Goal: Task Accomplishment & Management: Manage account settings

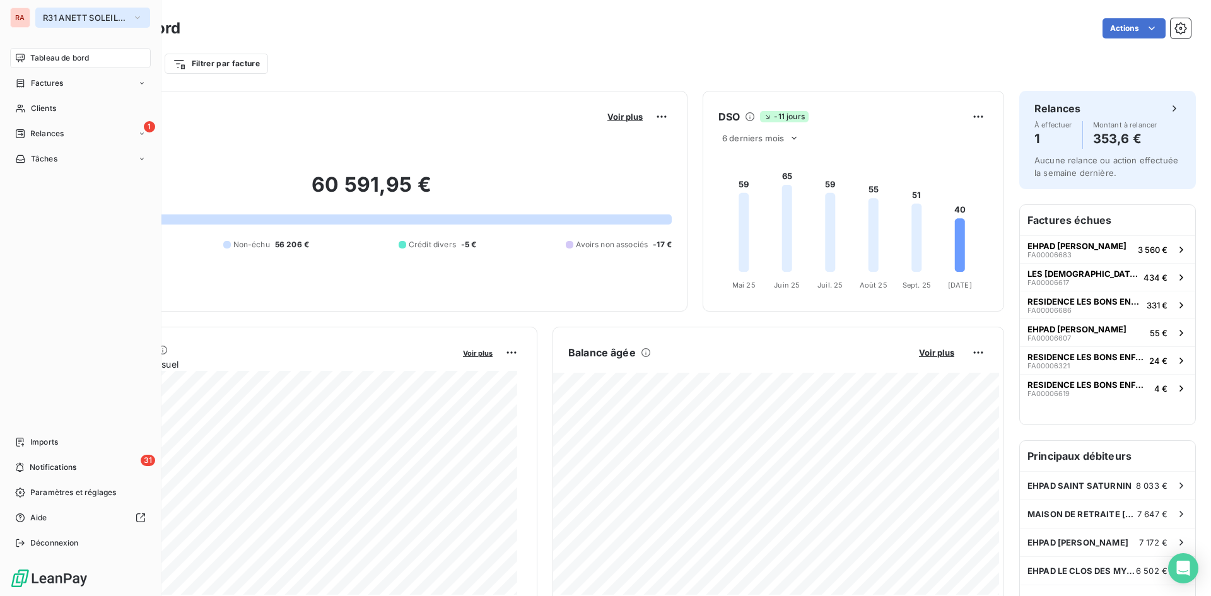
click at [134, 19] on icon "button" at bounding box center [137, 17] width 10 height 13
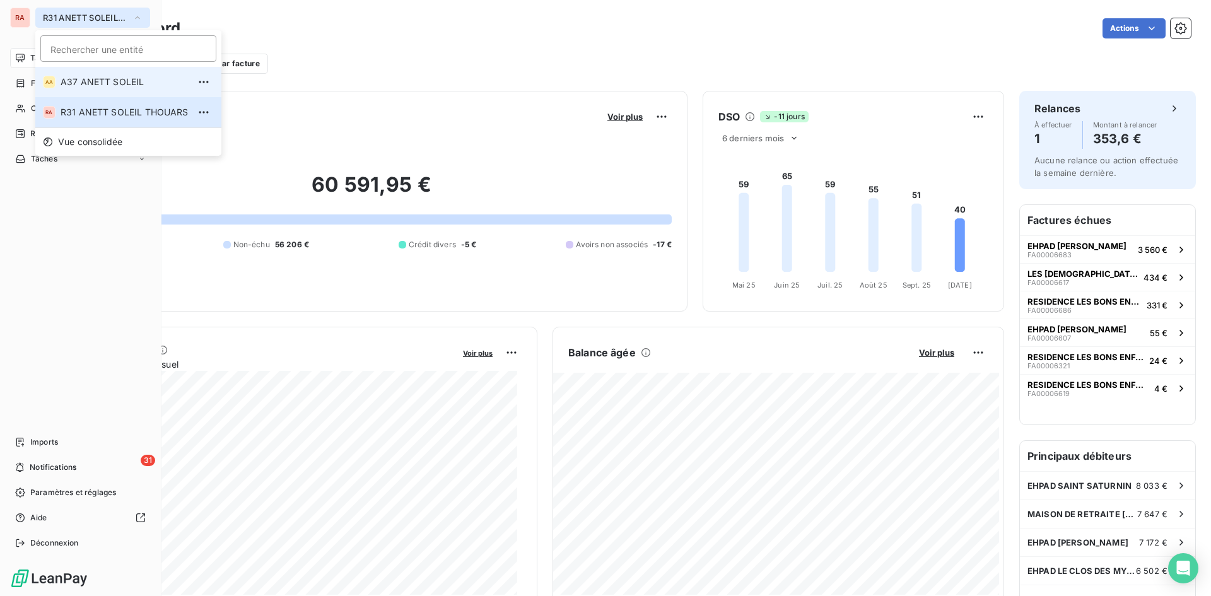
click at [125, 78] on span "A37 ANETT SOLEIL" at bounding box center [125, 82] width 128 height 13
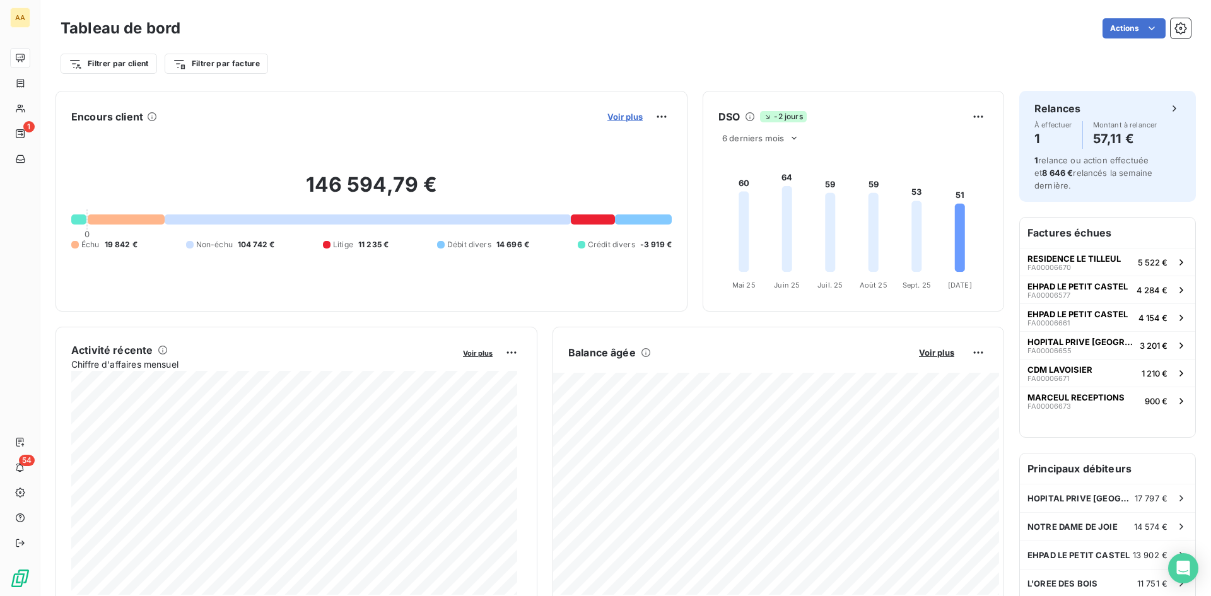
click at [623, 118] on span "Voir plus" at bounding box center [624, 117] width 35 height 10
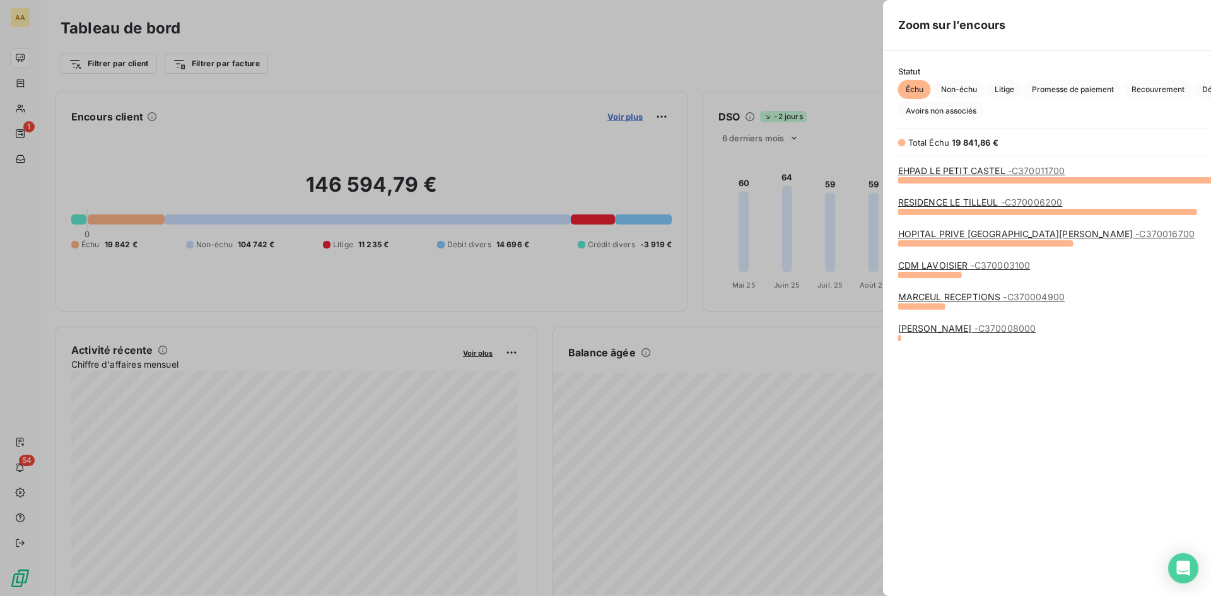
scroll to position [407, 475]
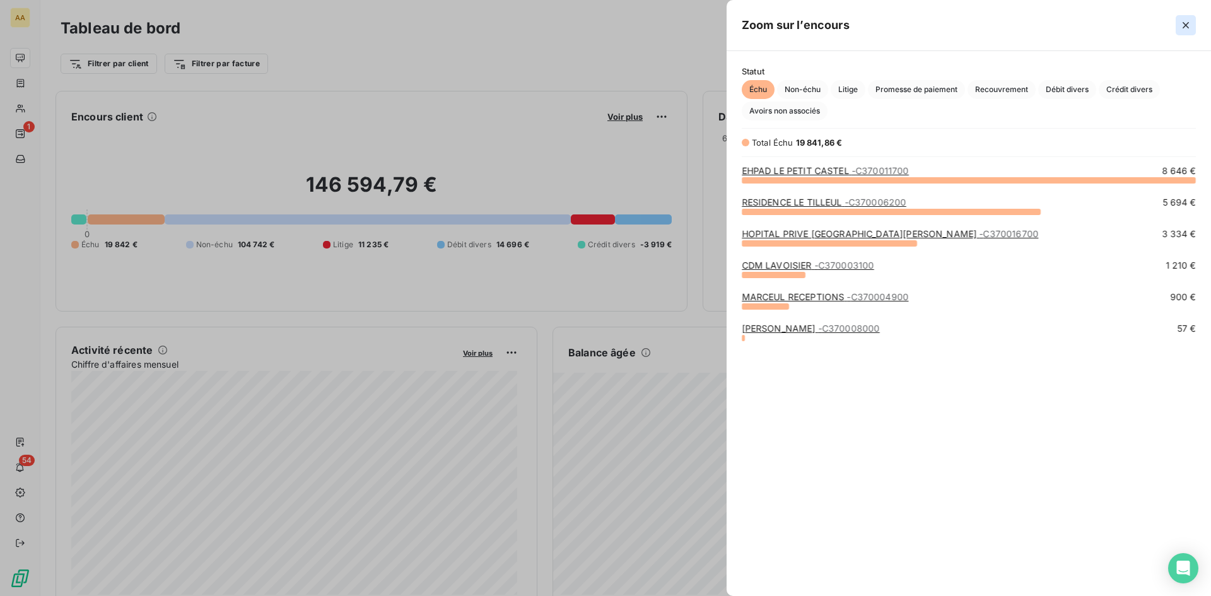
click at [1187, 29] on icon "button" at bounding box center [1185, 25] width 13 height 13
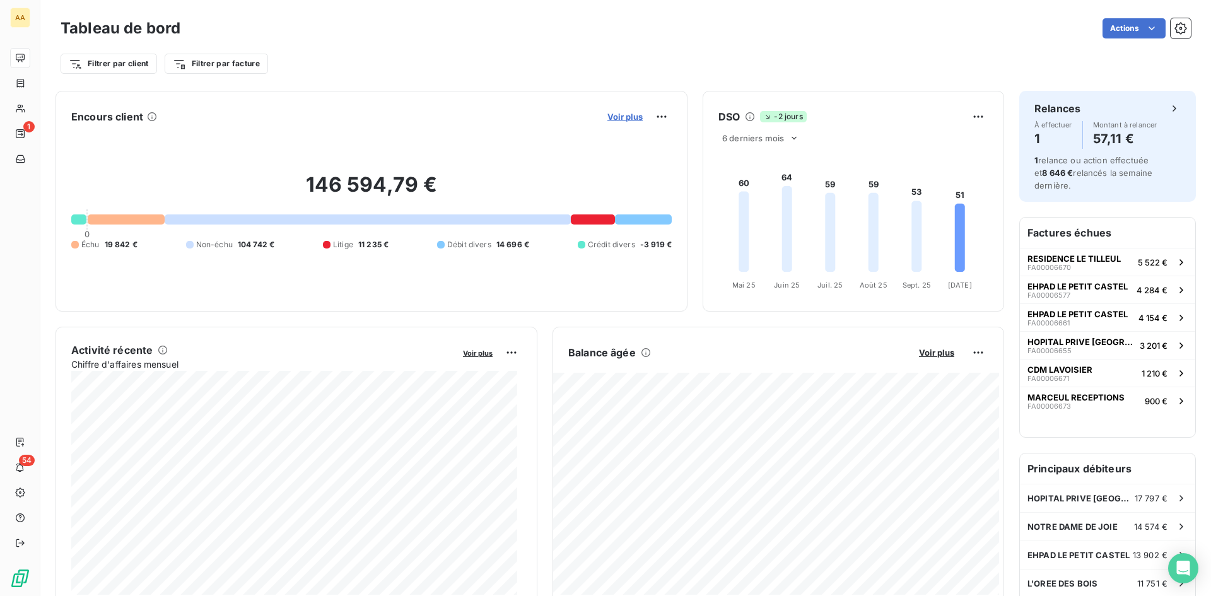
click at [615, 120] on span "Voir plus" at bounding box center [624, 117] width 35 height 10
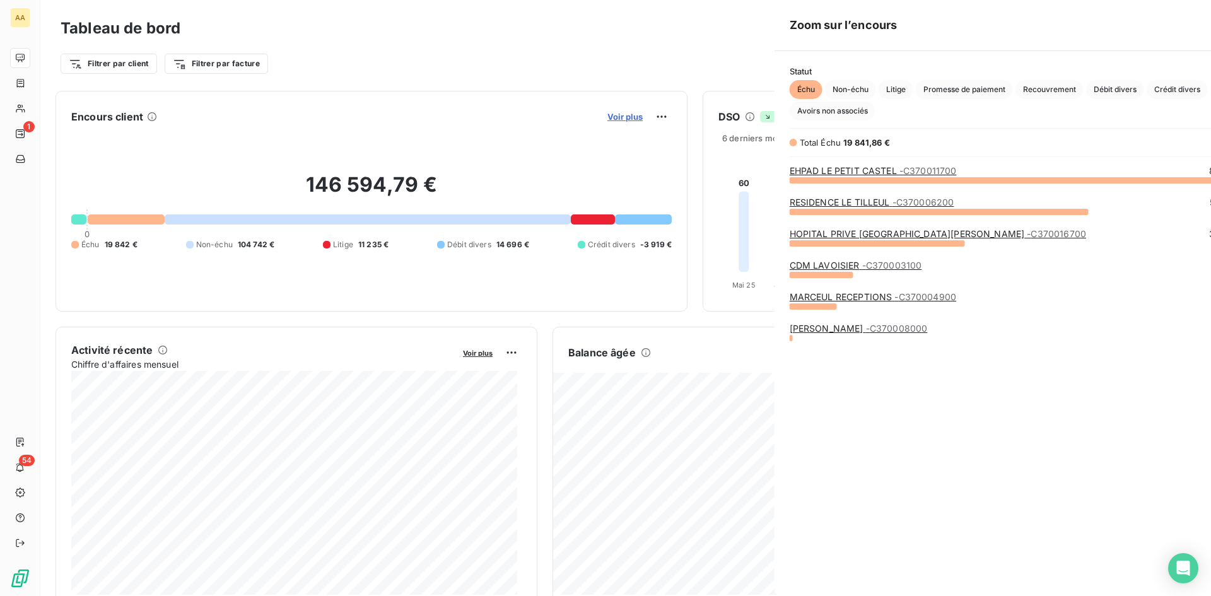
scroll to position [586, 475]
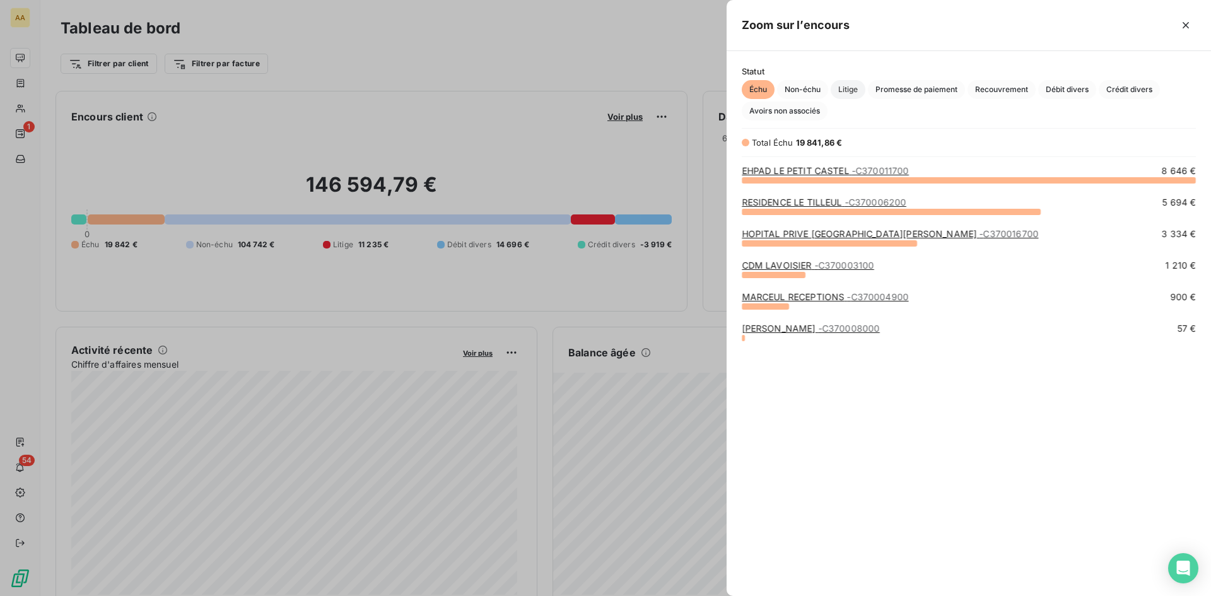
click at [846, 89] on span "Litige" at bounding box center [847, 89] width 35 height 19
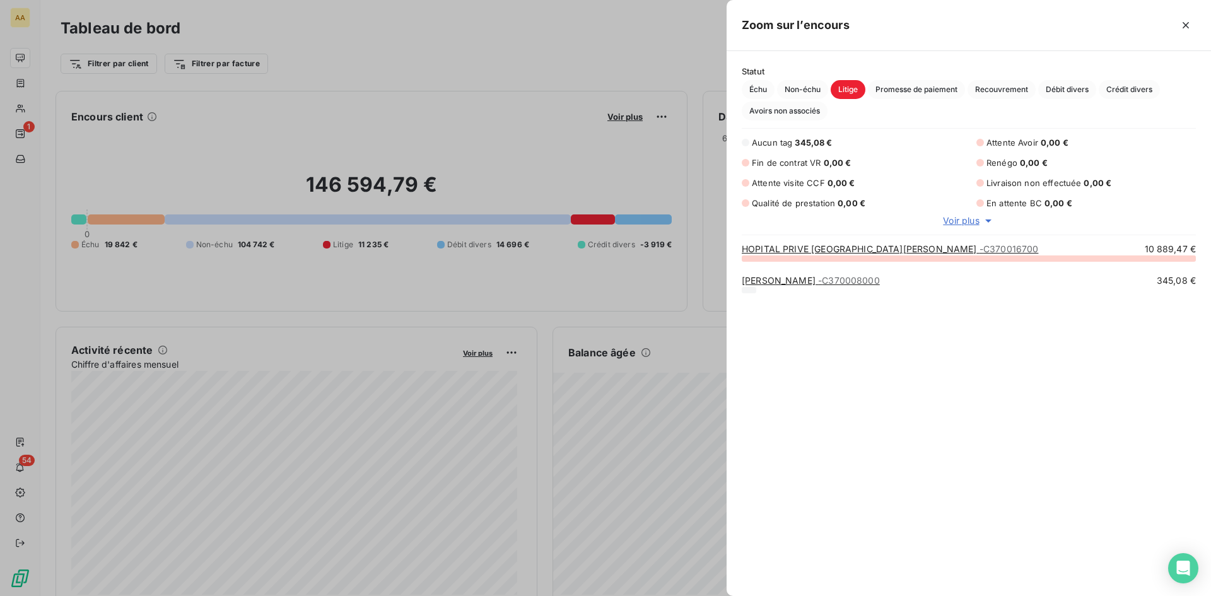
scroll to position [329, 475]
click at [760, 86] on span "Échu" at bounding box center [758, 89] width 33 height 19
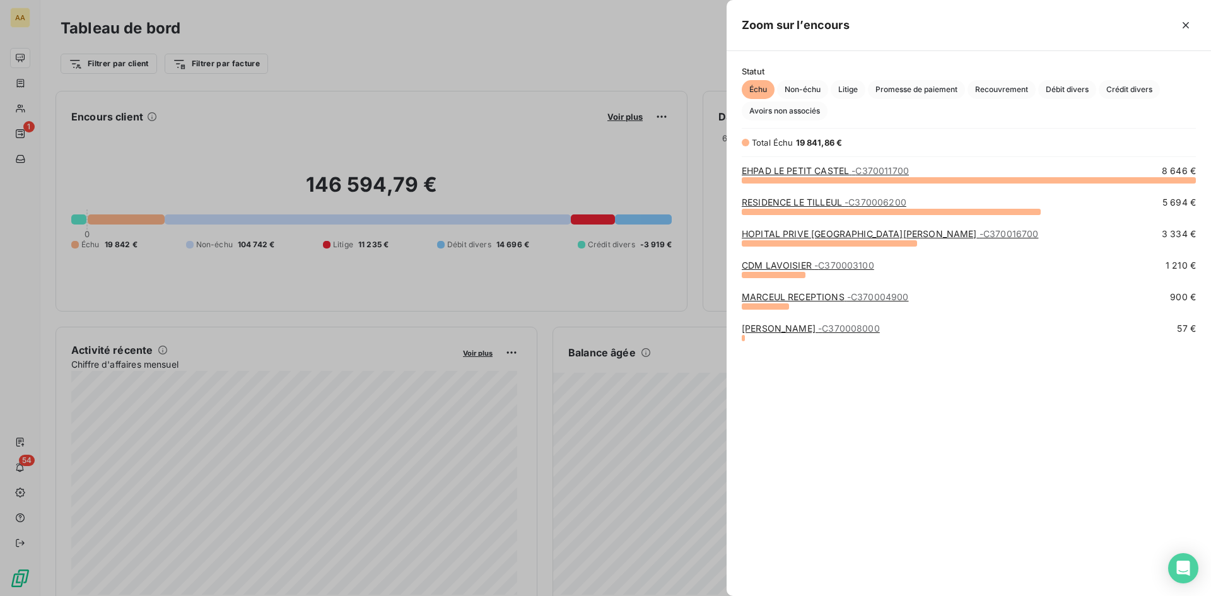
scroll to position [407, 475]
click at [816, 235] on link "HOPITAL PRIVE ST [PERSON_NAME] - C370016700" at bounding box center [890, 233] width 296 height 11
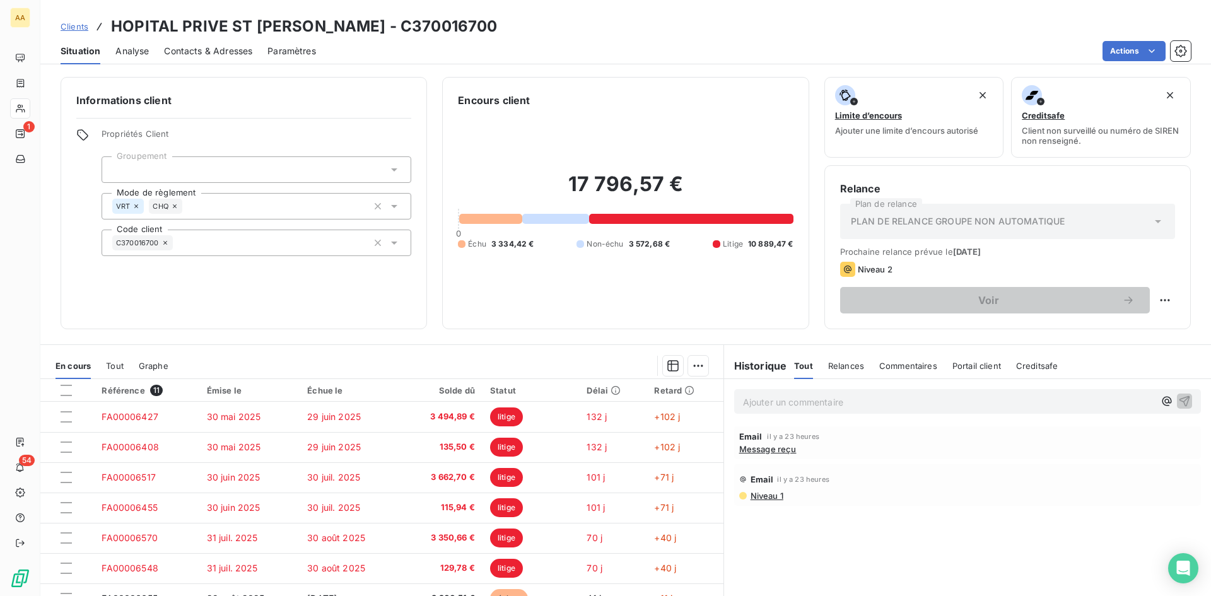
scroll to position [113, 0]
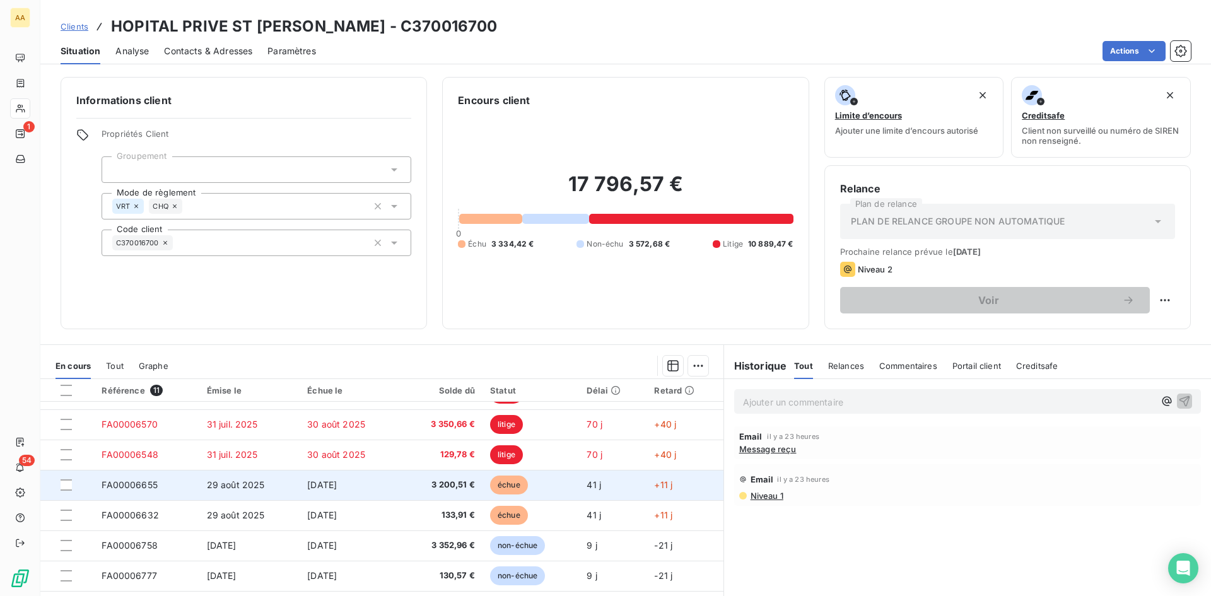
drag, startPoint x: 233, startPoint y: 481, endPoint x: 138, endPoint y: 484, distance: 94.6
click at [138, 484] on span "FA00006655" at bounding box center [130, 484] width 56 height 11
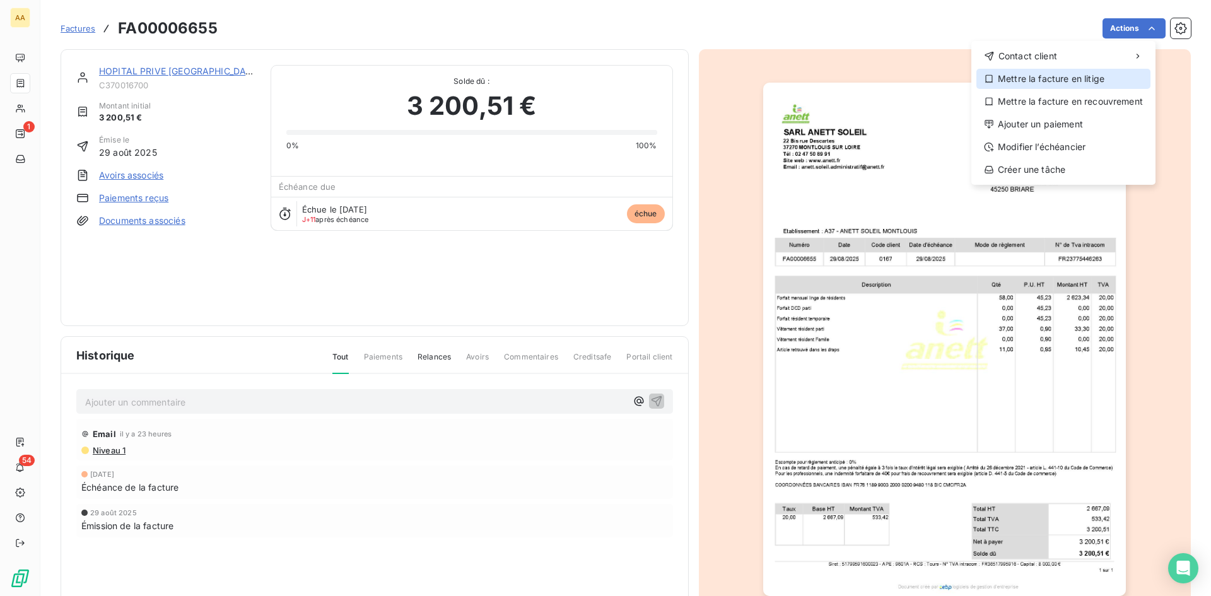
click at [1042, 79] on div "Mettre la facture en litige" at bounding box center [1063, 79] width 174 height 20
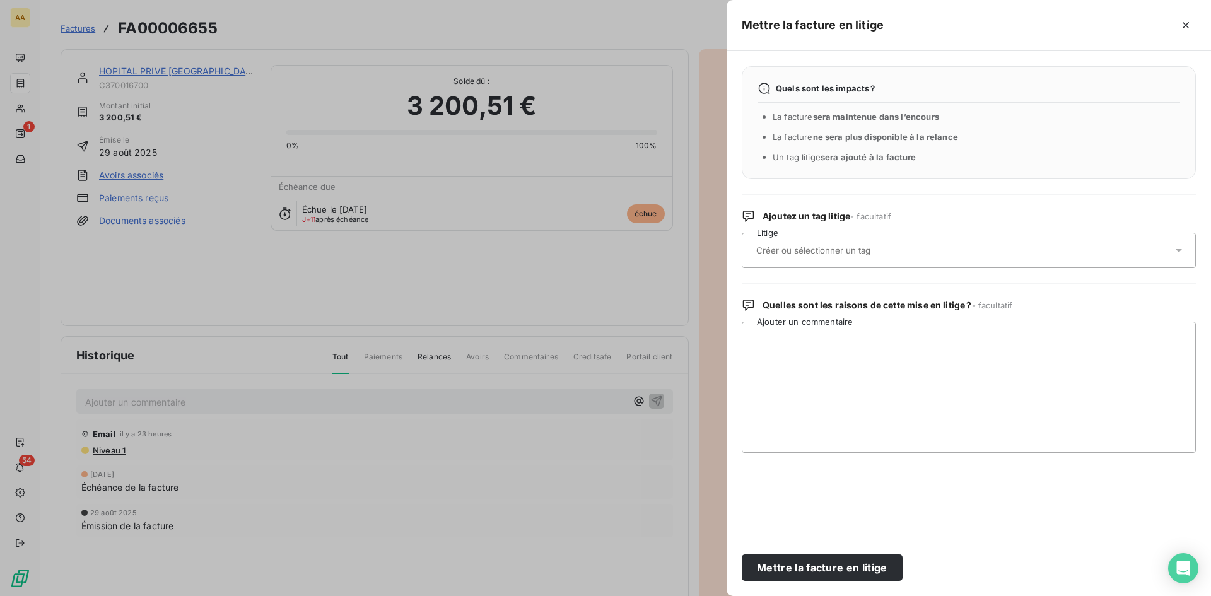
click at [781, 250] on input "text" at bounding box center [846, 250] width 183 height 11
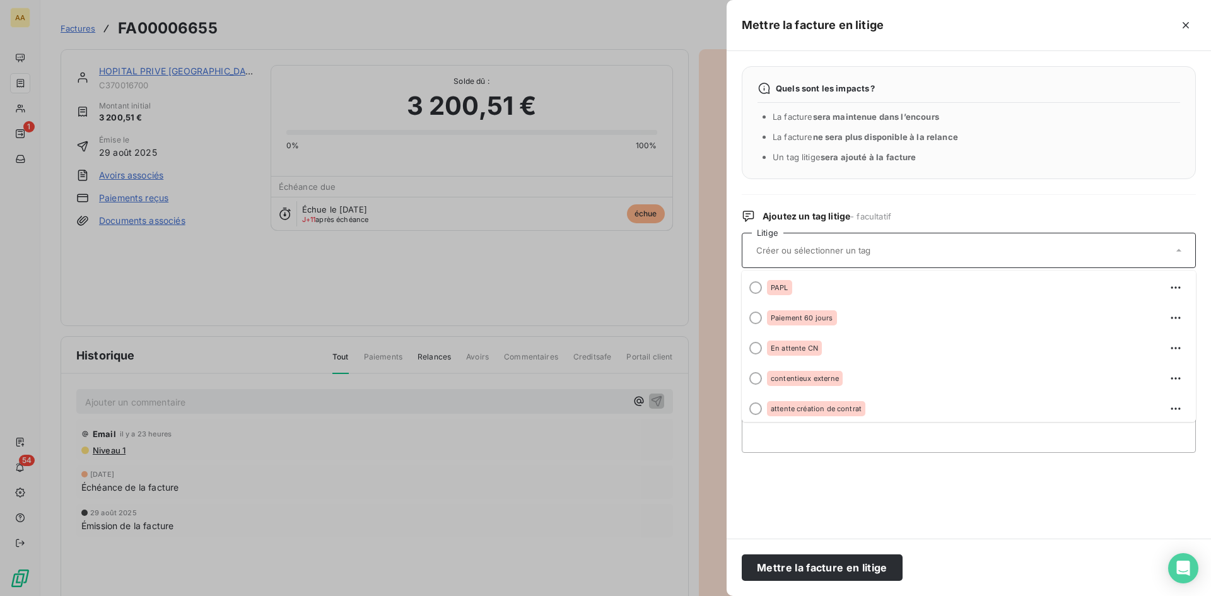
scroll to position [217, 0]
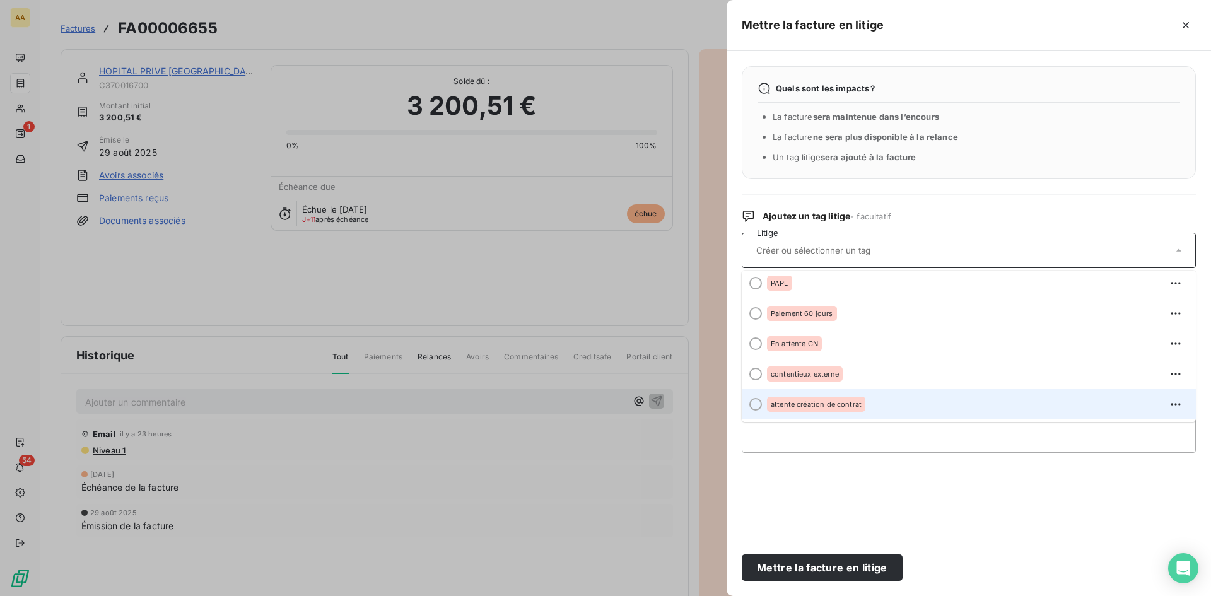
click at [811, 406] on span "attente création de contrat" at bounding box center [816, 404] width 91 height 8
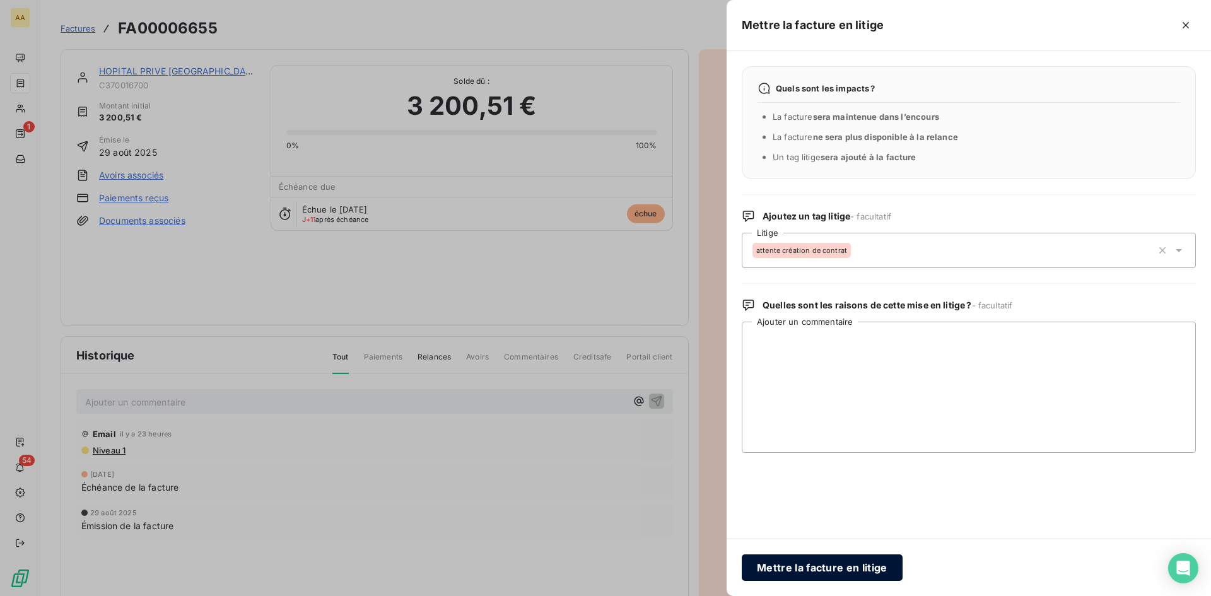
click at [856, 564] on button "Mettre la facture en litige" at bounding box center [822, 567] width 161 height 26
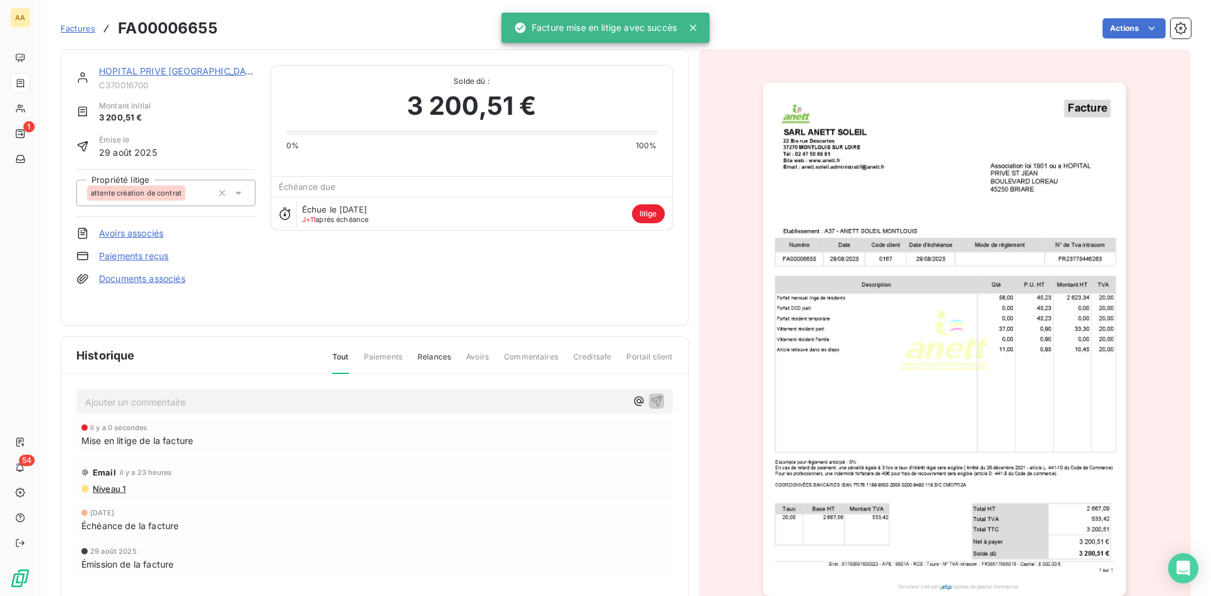
click at [78, 25] on span "Factures" at bounding box center [78, 28] width 35 height 10
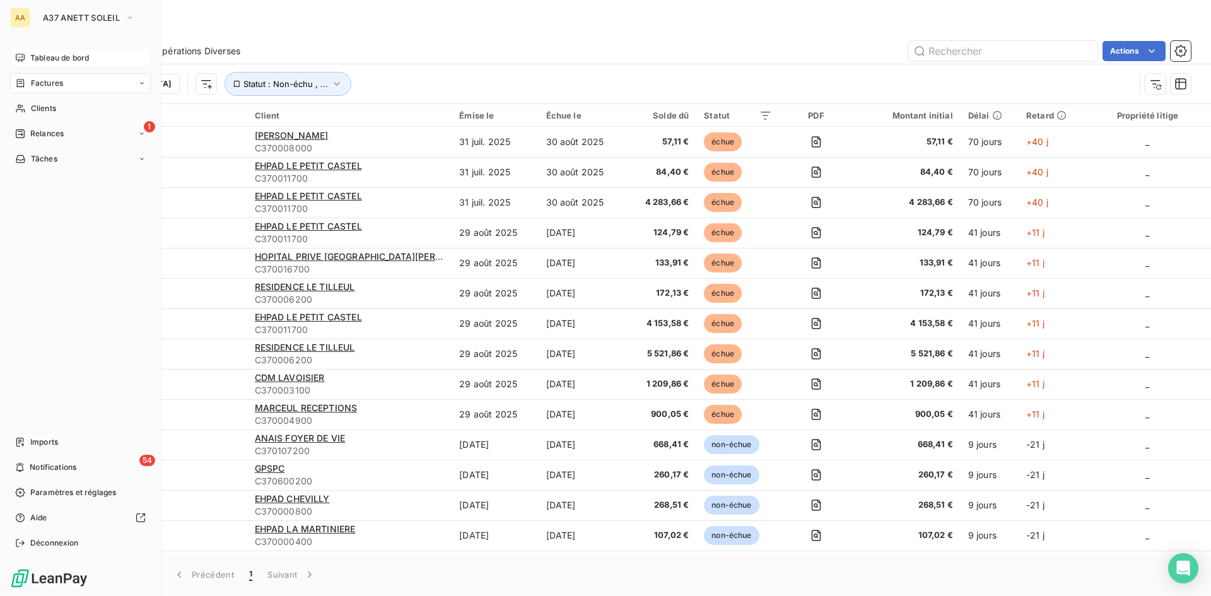
click at [39, 53] on span "Tableau de bord" at bounding box center [59, 57] width 59 height 11
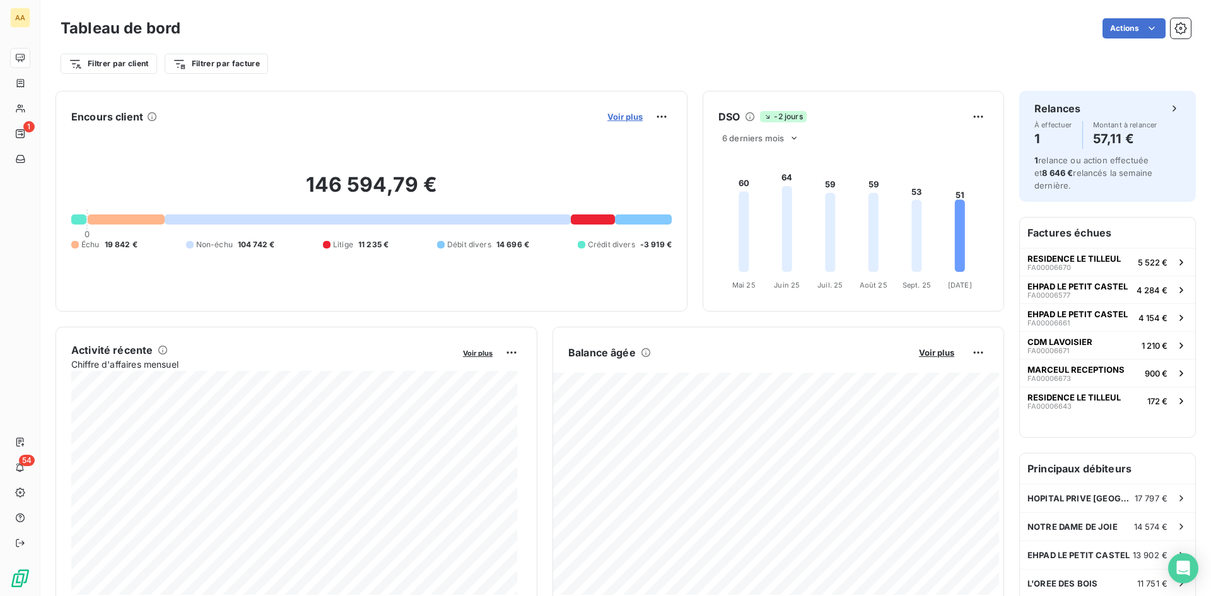
click at [620, 118] on span "Voir plus" at bounding box center [624, 117] width 35 height 10
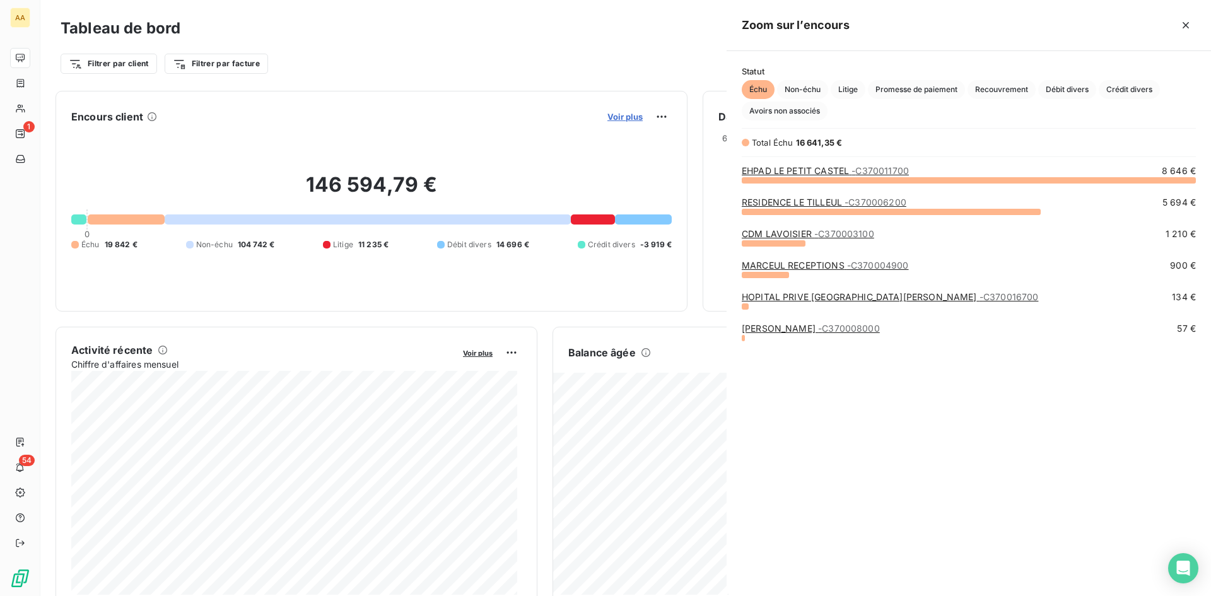
scroll to position [586, 475]
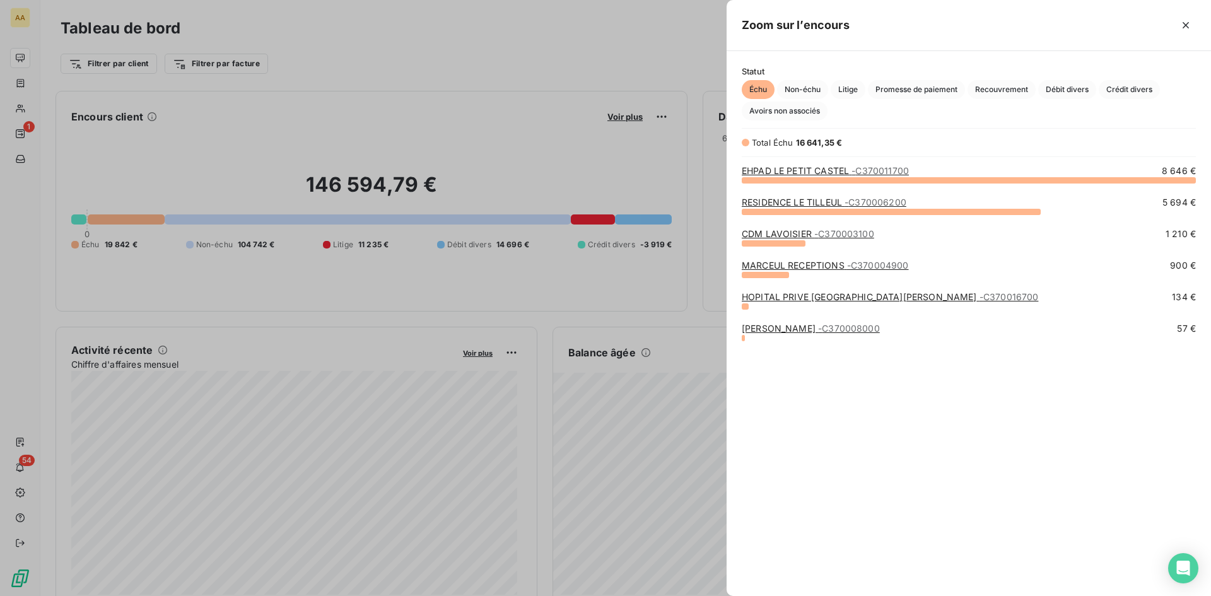
click at [799, 299] on link "HOPITAL PRIVE ST [PERSON_NAME] - C370016700" at bounding box center [890, 296] width 296 height 11
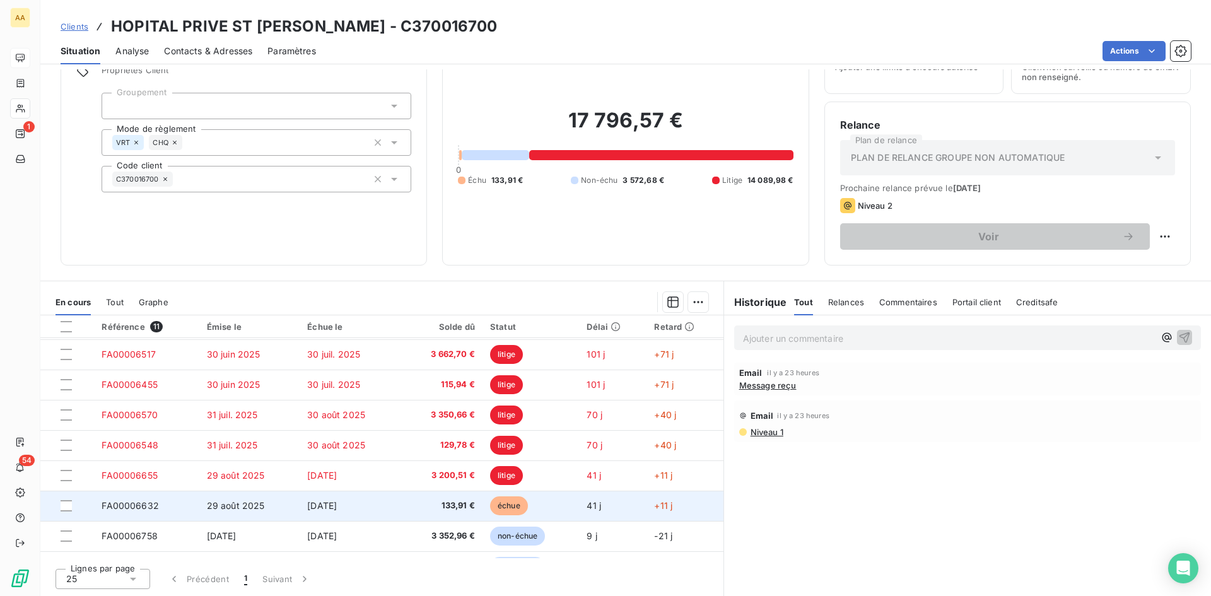
scroll to position [113, 0]
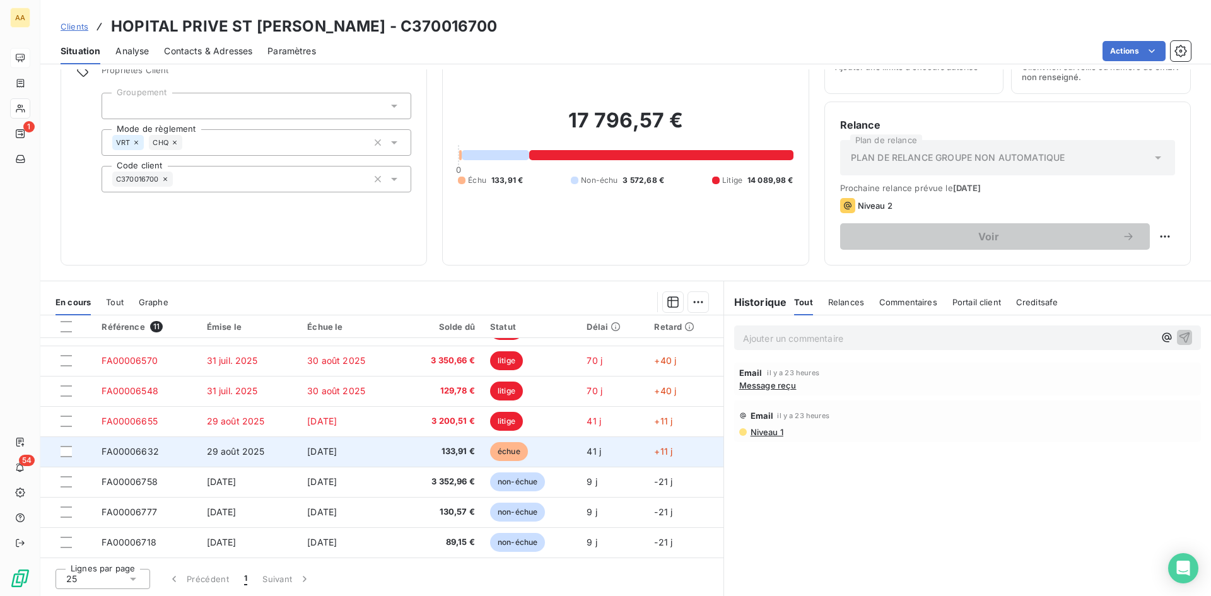
click at [497, 449] on span "échue" at bounding box center [509, 451] width 38 height 19
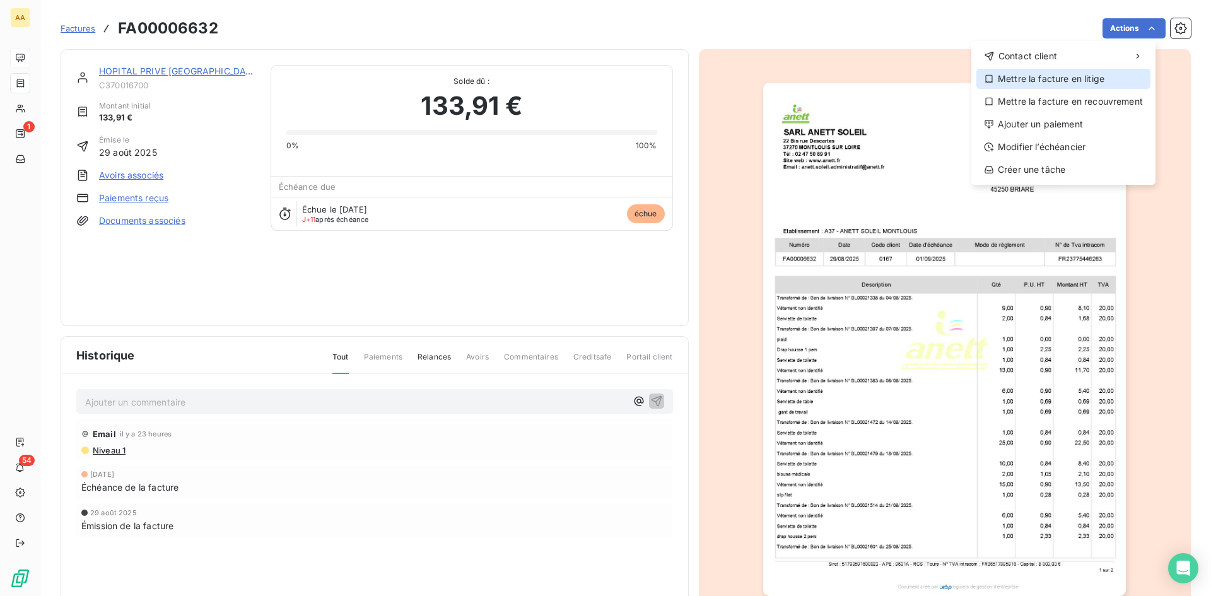
click at [1058, 78] on div "Mettre la facture en litige" at bounding box center [1063, 79] width 174 height 20
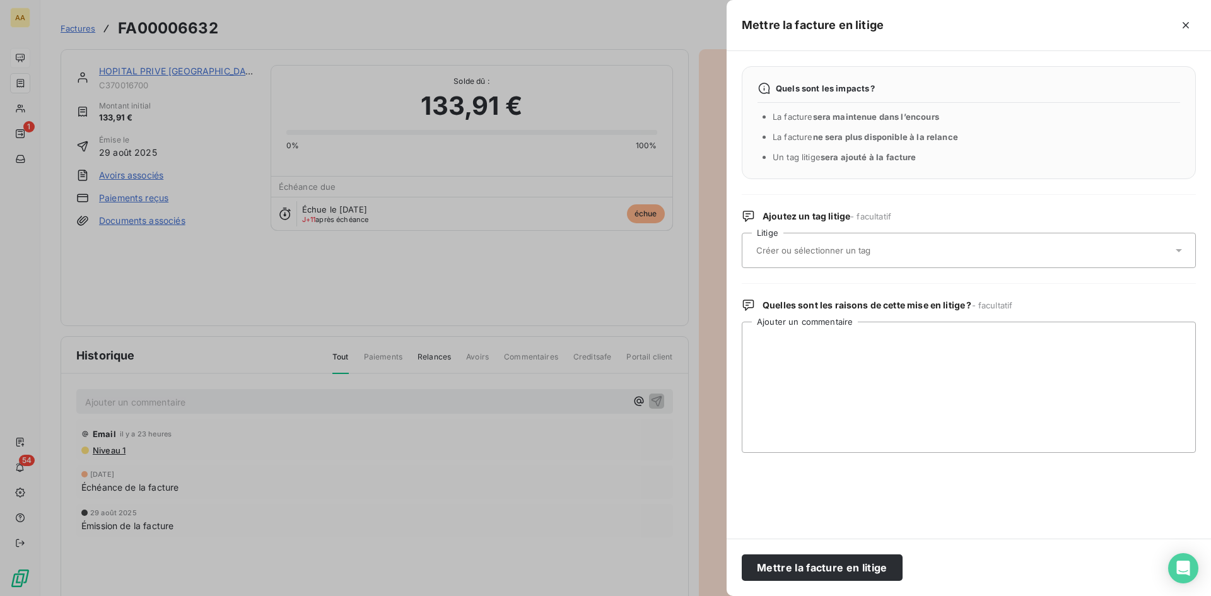
click at [834, 255] on input "text" at bounding box center [846, 250] width 183 height 11
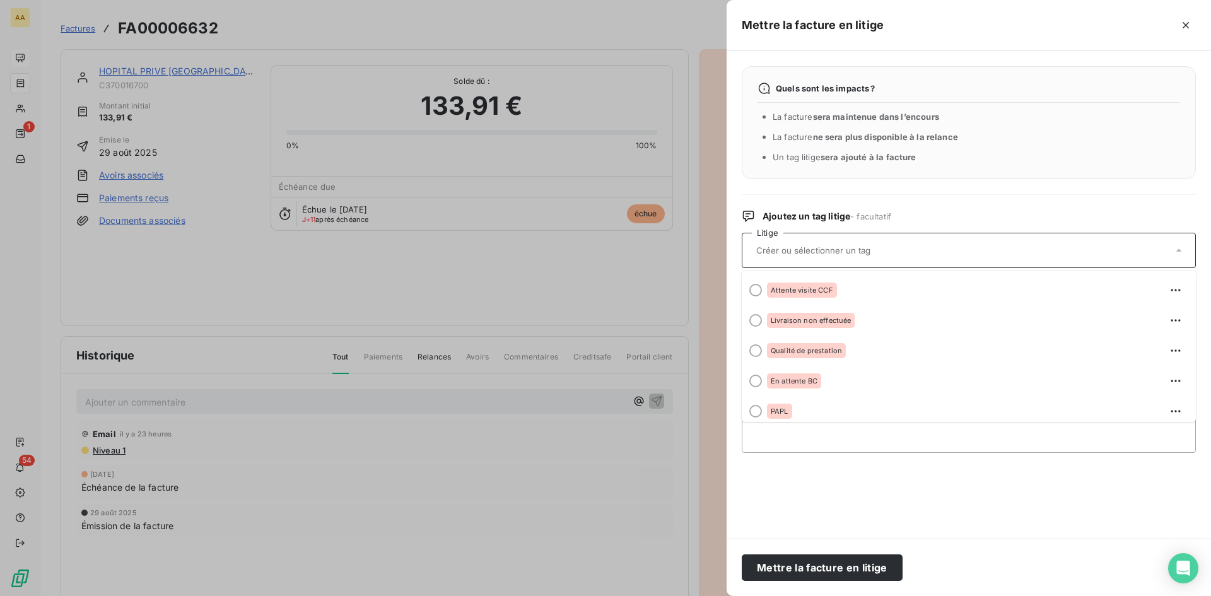
scroll to position [217, 0]
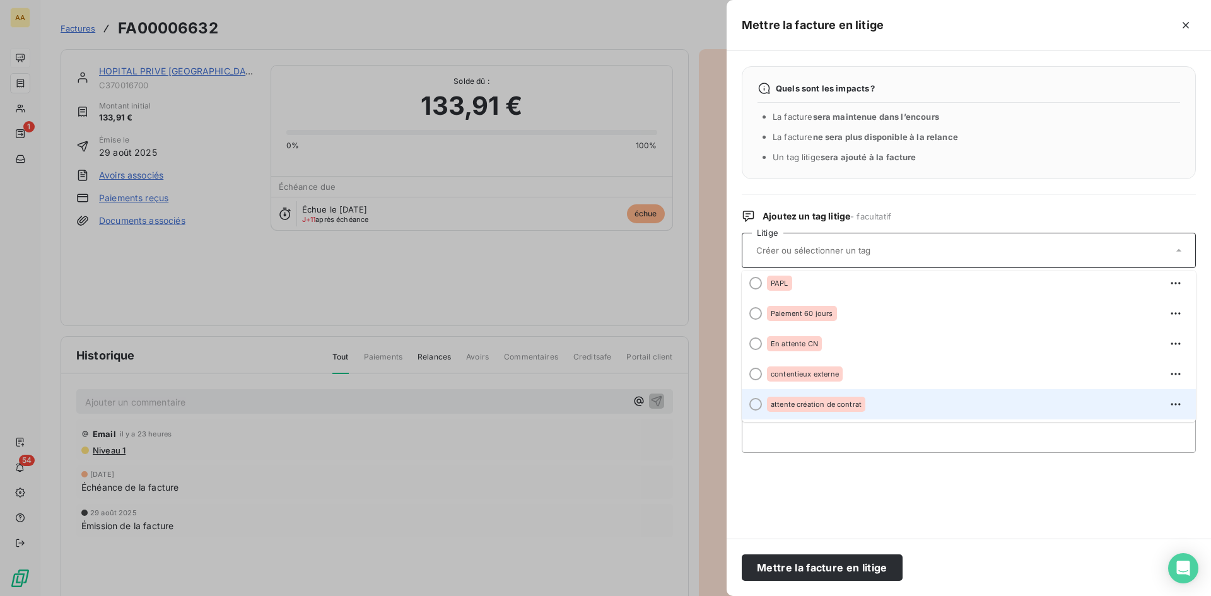
click at [798, 403] on span "attente création de contrat" at bounding box center [816, 404] width 91 height 8
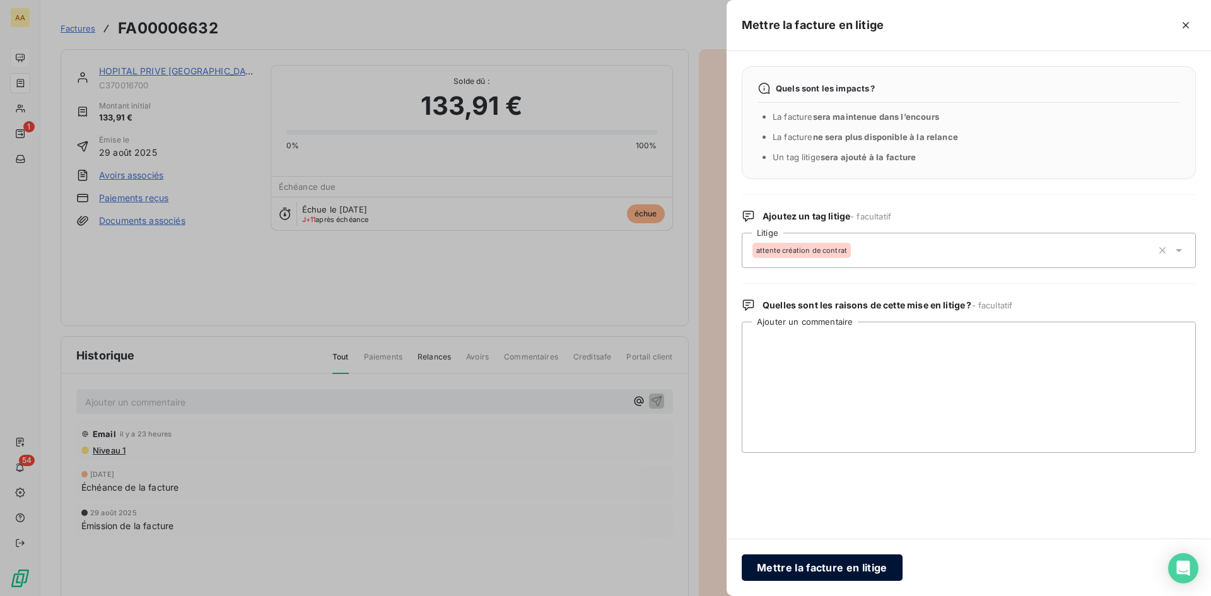
click at [825, 572] on button "Mettre la facture en litige" at bounding box center [822, 567] width 161 height 26
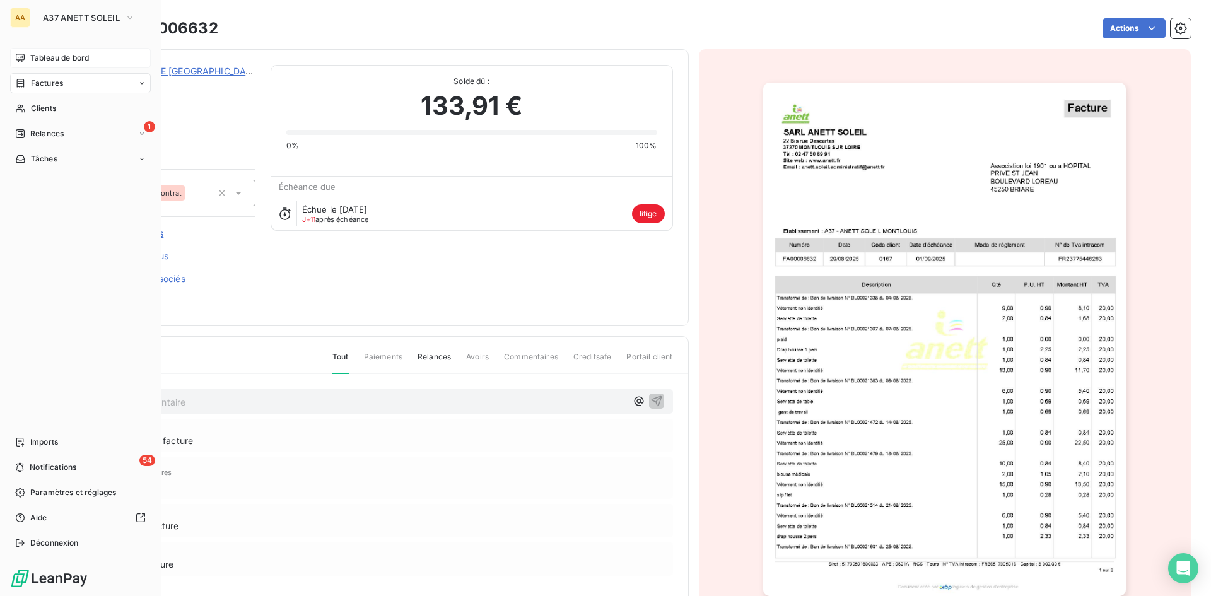
click at [55, 55] on span "Tableau de bord" at bounding box center [59, 57] width 59 height 11
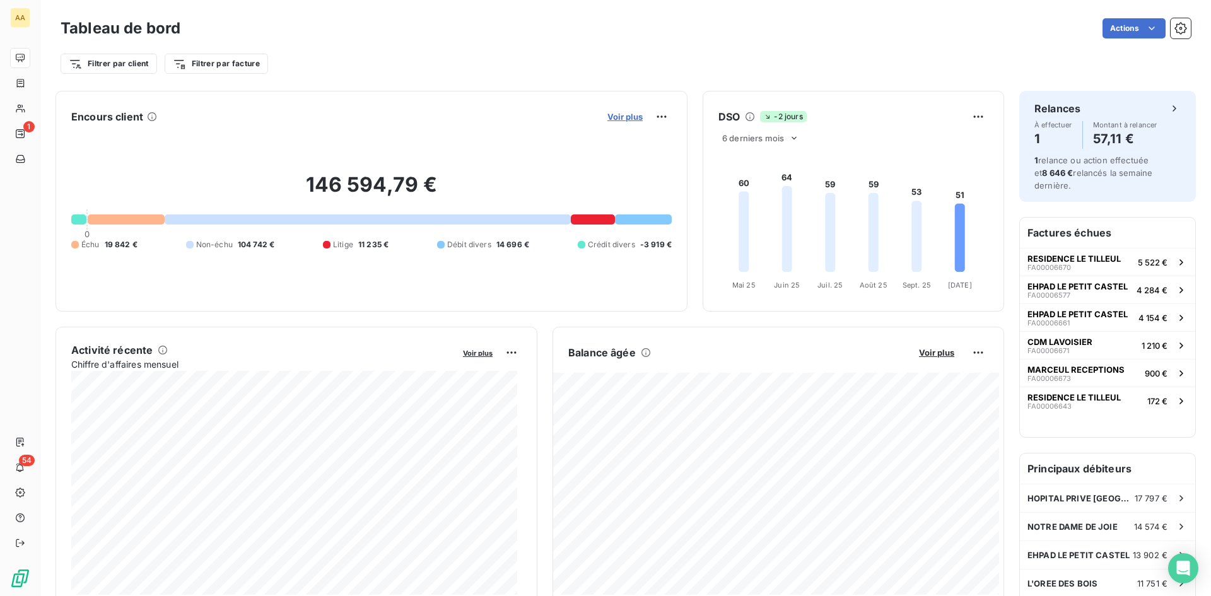
click at [619, 115] on span "Voir plus" at bounding box center [624, 117] width 35 height 10
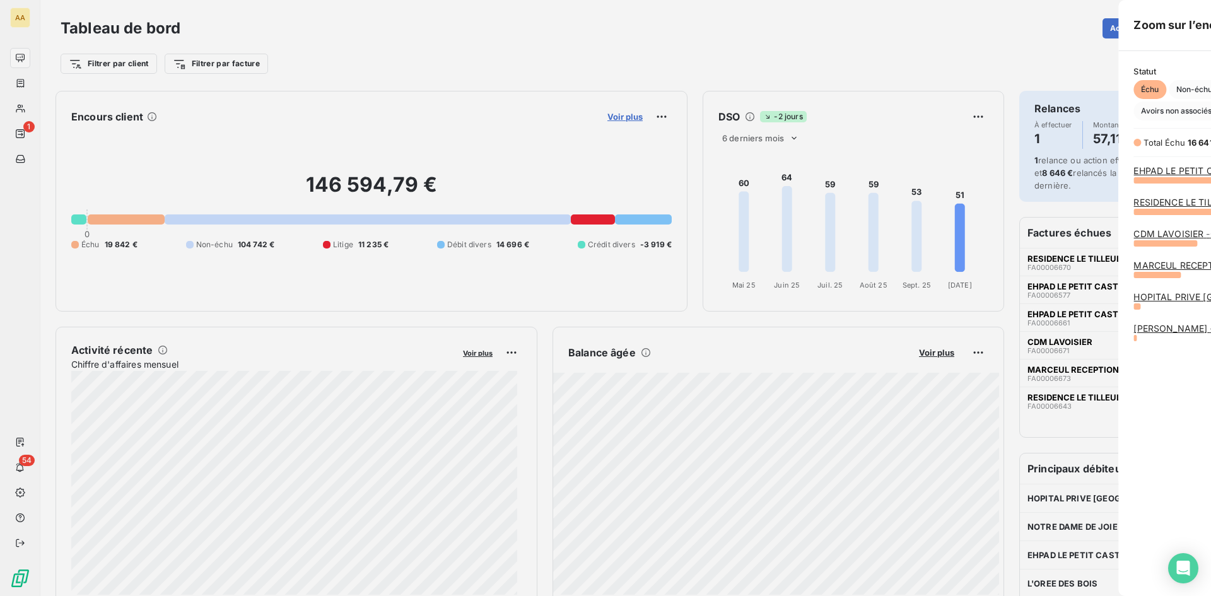
scroll to position [586, 475]
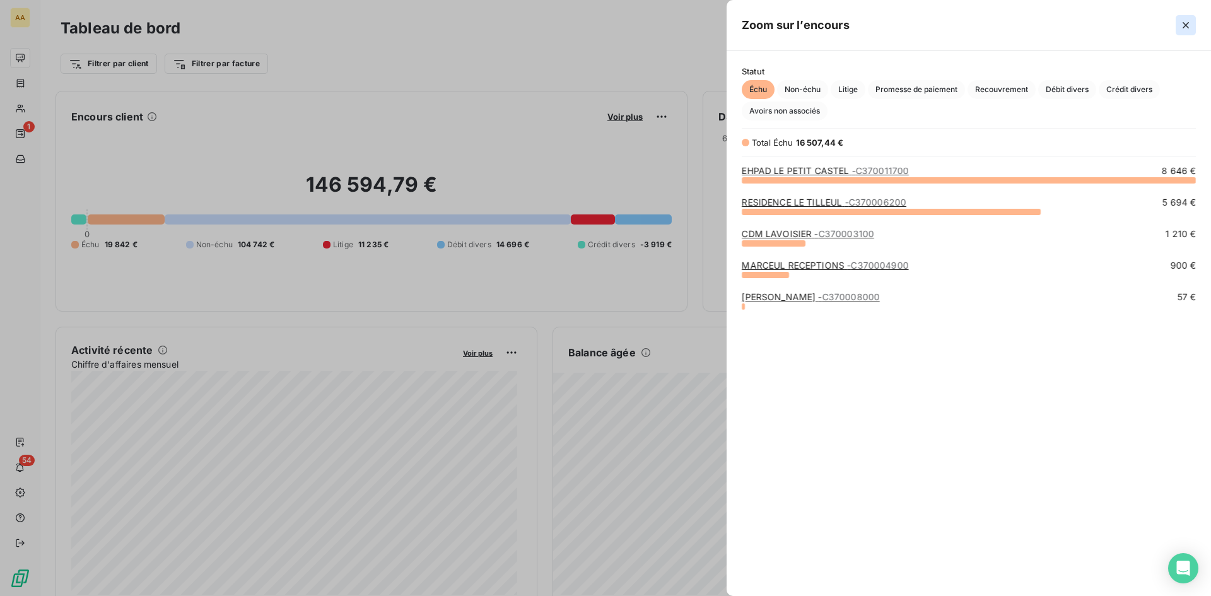
click at [1184, 26] on icon "button" at bounding box center [1185, 25] width 6 height 6
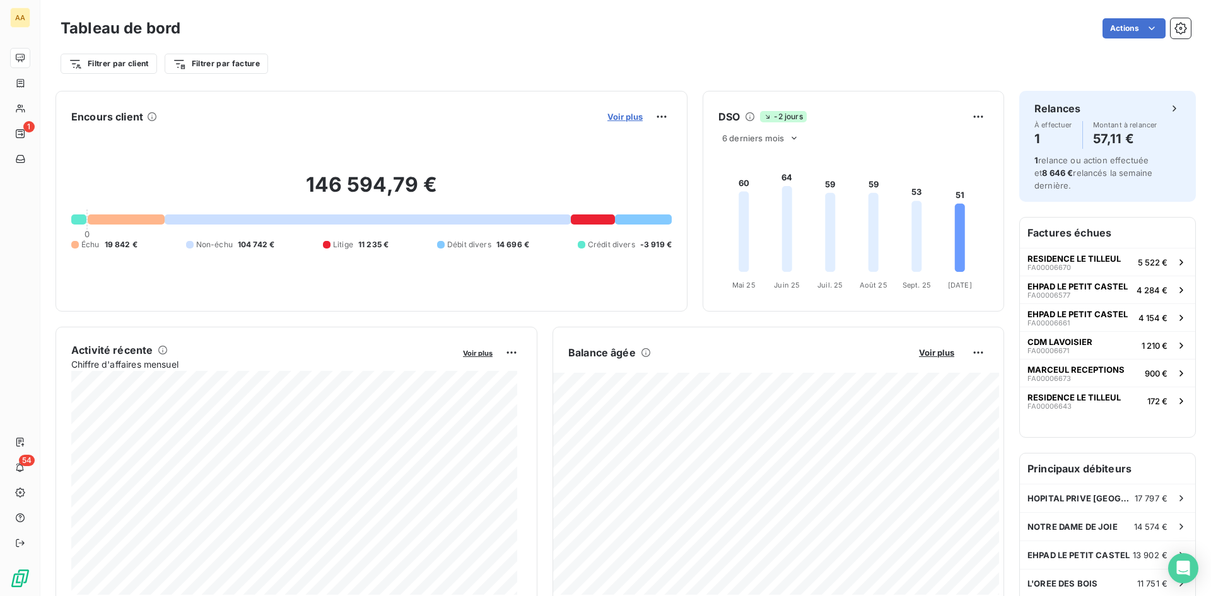
click at [613, 113] on span "Voir plus" at bounding box center [624, 117] width 35 height 10
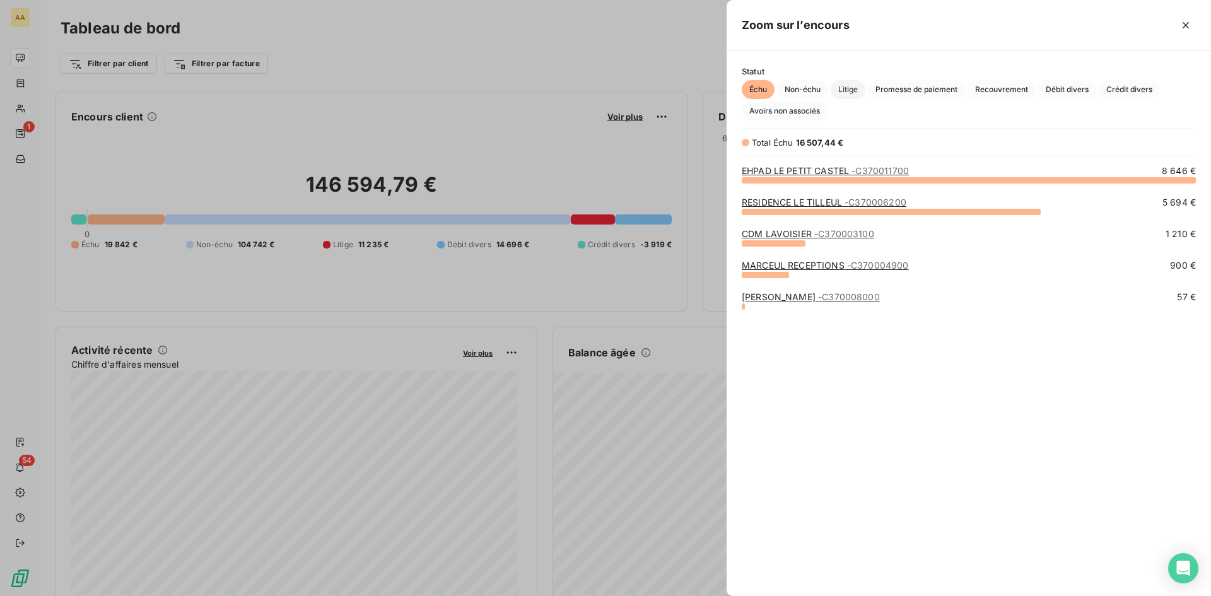
click at [843, 87] on span "Litige" at bounding box center [847, 89] width 35 height 19
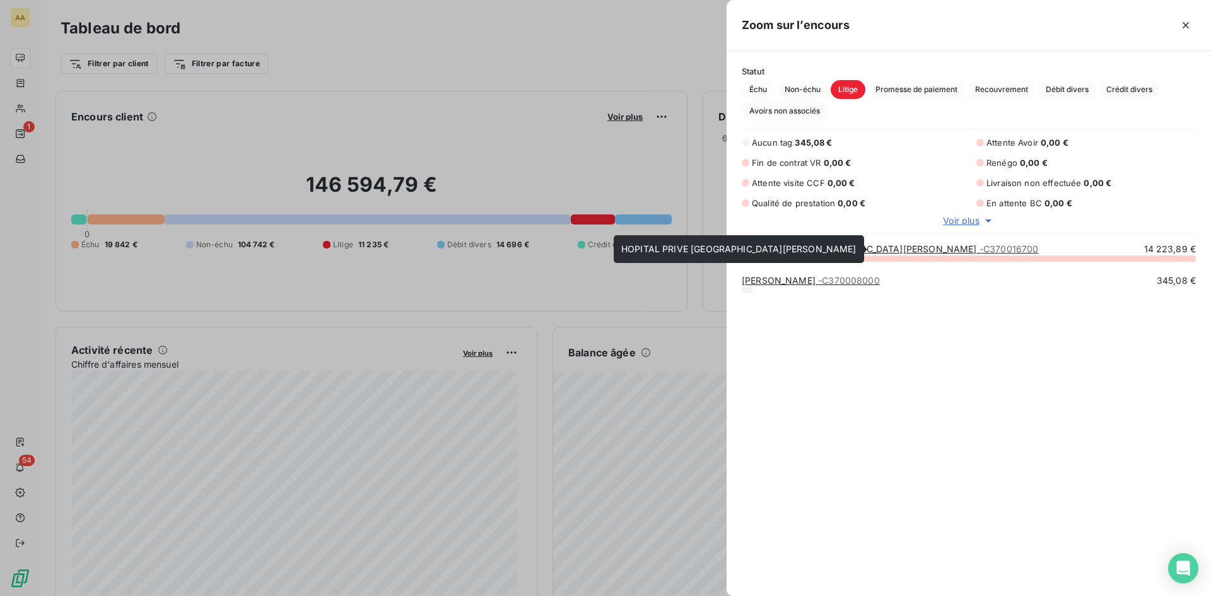
click at [845, 248] on link "HOPITAL PRIVE ST [PERSON_NAME] - C370016700" at bounding box center [890, 248] width 296 height 11
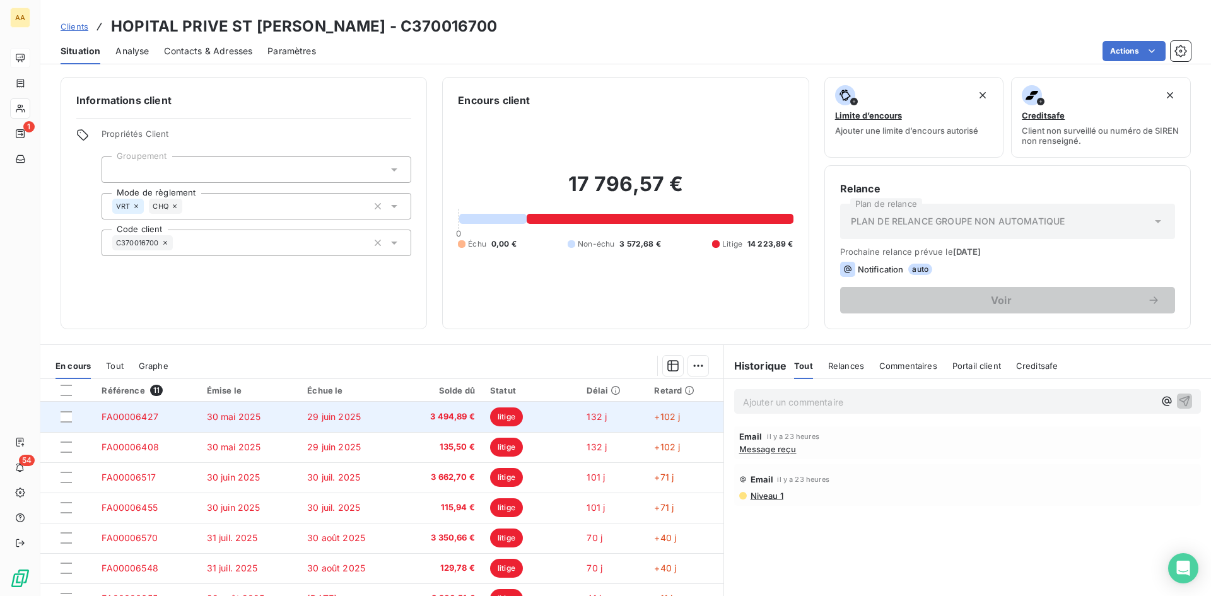
click at [441, 418] on span "3 494,89 €" at bounding box center [441, 416] width 67 height 13
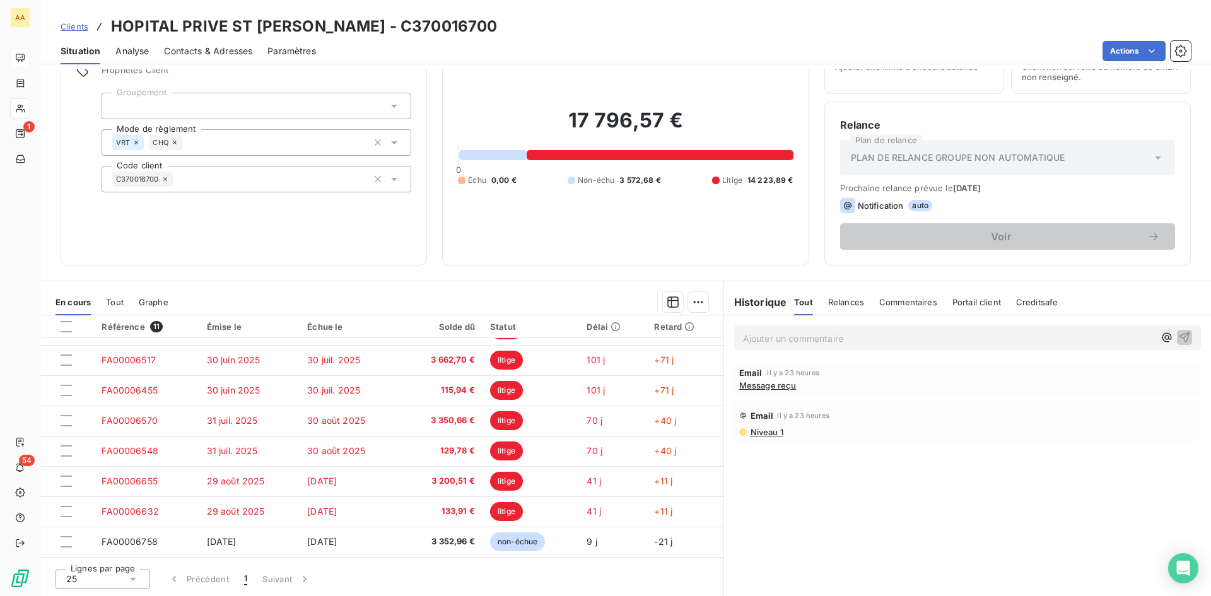
scroll to position [113, 0]
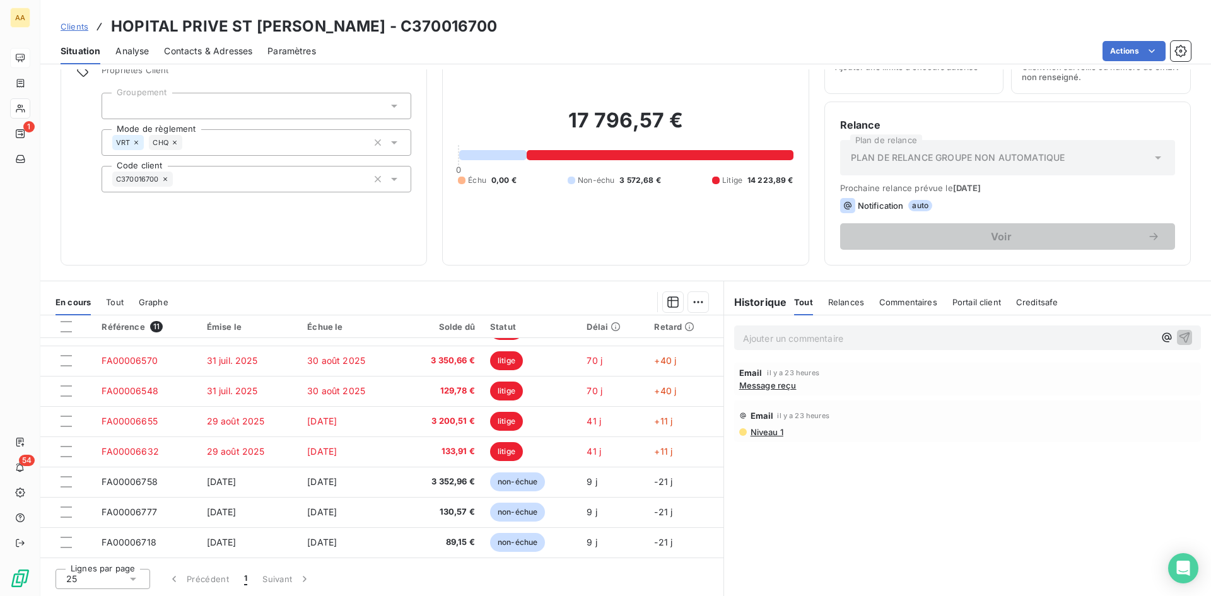
click at [613, 272] on div "Informations client Propriétés Client Groupement Mode de règlement VRT CHQ Code…" at bounding box center [625, 332] width 1170 height 526
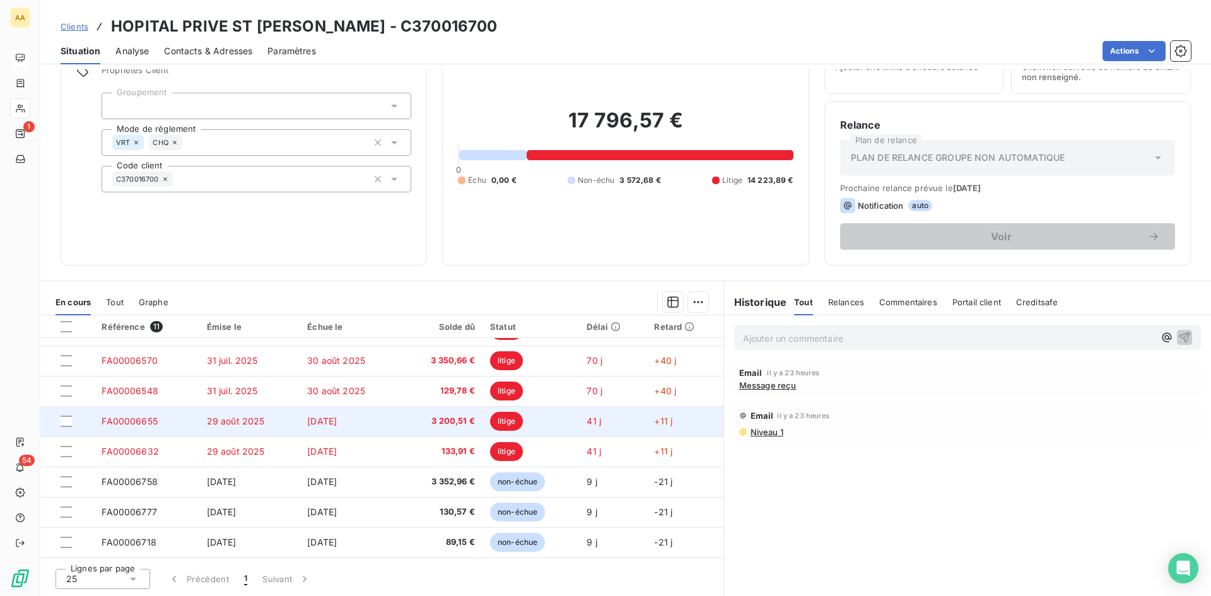
scroll to position [0, 0]
